Goal: Information Seeking & Learning: Understand process/instructions

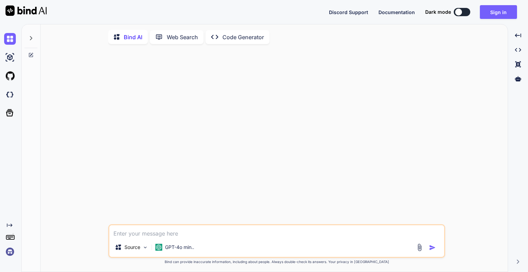
type textarea "x"
click at [500, 12] on button "Sign in" at bounding box center [498, 12] width 37 height 14
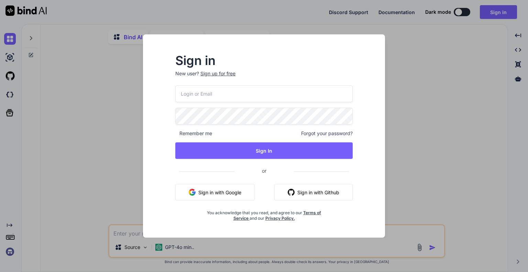
click at [231, 94] on input "email" at bounding box center [263, 93] width 177 height 17
type input "[EMAIL_ADDRESS][DOMAIN_NAME]"
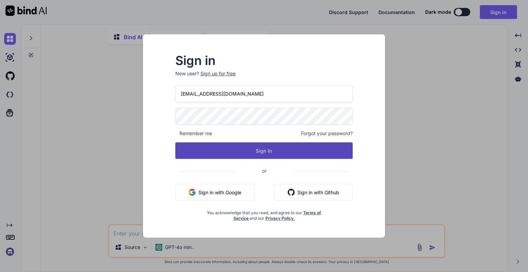
click at [270, 154] on button "Sign In" at bounding box center [263, 150] width 177 height 16
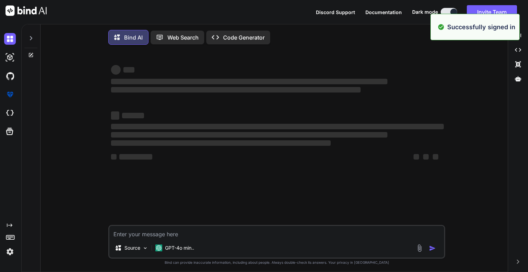
type textarea "x"
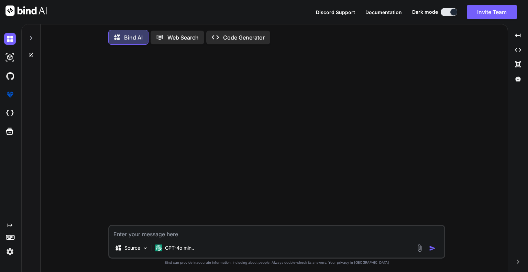
click at [136, 232] on textarea at bounding box center [276, 232] width 335 height 12
paste textarea "Access to fetch at '[URL][DOMAIN_NAME]' (redirected from '[URL][DOMAIN_NAME][DA…"
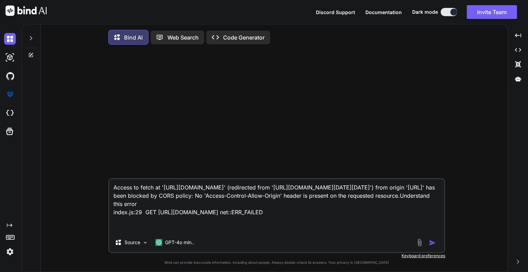
type textarea "Access to fetch at '[URL][DOMAIN_NAME]' (redirected from '[URL][DOMAIN_NAME][DA…"
click at [433, 246] on img "button" at bounding box center [432, 242] width 7 height 7
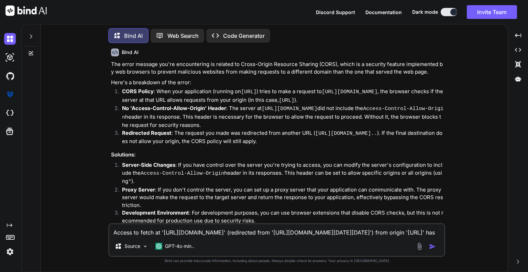
scroll to position [118, 0]
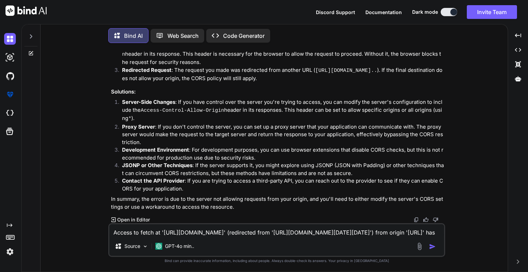
click at [240, 231] on textarea "Access to fetch at '[URL][DOMAIN_NAME]' (redirected from '[URL][DOMAIN_NAME][DA…" at bounding box center [276, 230] width 335 height 12
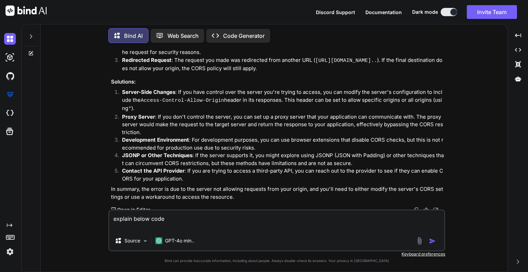
paste textarea "const convertedList = (data) => Object.keys(data).reduce((result, key) => { (!~…"
type textarea "explain below code const convertedList = (data) => Object.keys(data).reduce((re…"
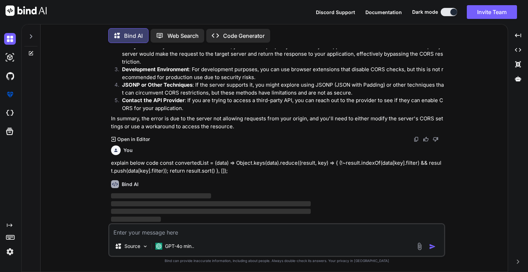
scroll to position [199, 0]
click at [178, 245] on p "GPT-4o min.." at bounding box center [179, 246] width 29 height 7
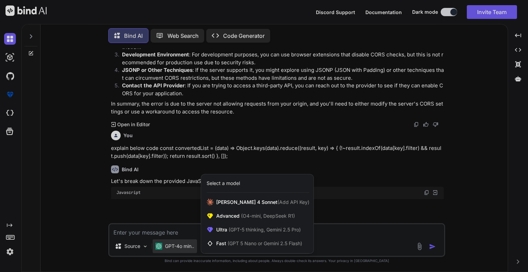
click at [109, 208] on div at bounding box center [264, 136] width 528 height 272
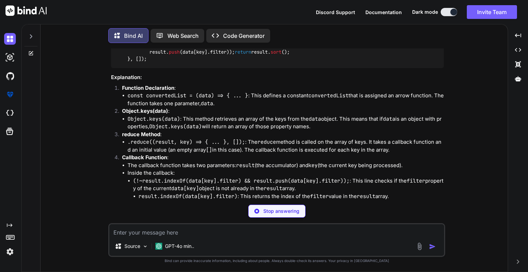
scroll to position [429, 0]
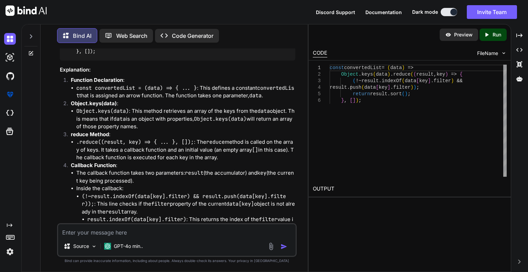
click at [286, 99] on code "convertedList" at bounding box center [185, 92] width 218 height 15
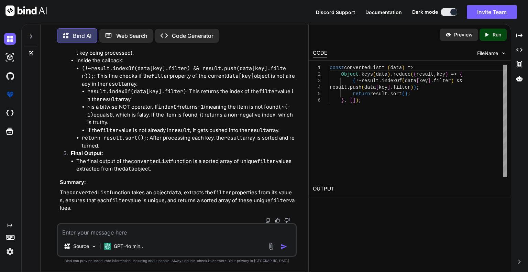
scroll to position [594, 0]
click at [502, 35] on div "Created with Pixso. Run" at bounding box center [492, 35] width 27 height 12
